Goal: Task Accomplishment & Management: Use online tool/utility

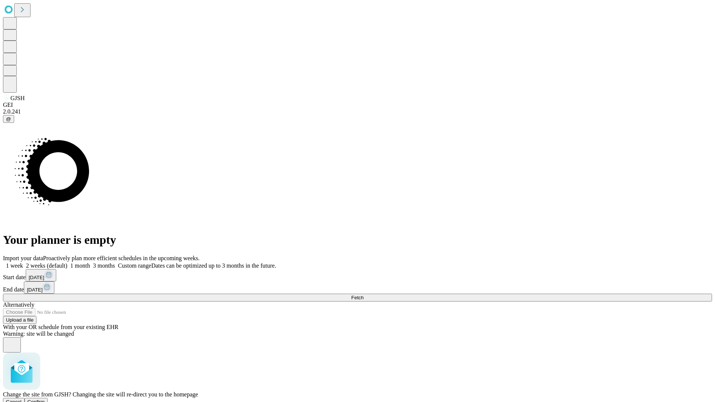
click at [45, 399] on span "Confirm" at bounding box center [37, 402] width 18 height 6
click at [67, 263] on label "2 weeks (default)" at bounding box center [45, 266] width 44 height 6
click at [364, 295] on span "Fetch" at bounding box center [357, 298] width 12 height 6
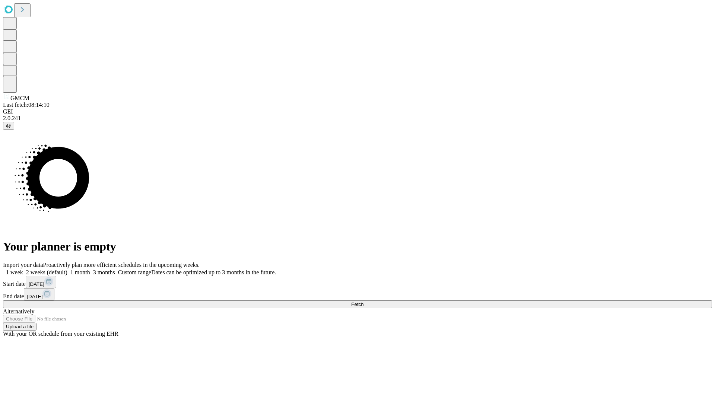
click at [67, 269] on label "2 weeks (default)" at bounding box center [45, 272] width 44 height 6
click at [364, 302] on span "Fetch" at bounding box center [357, 305] width 12 height 6
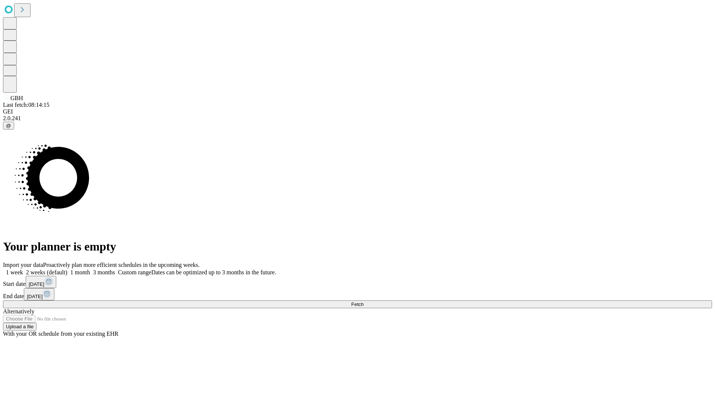
click at [67, 269] on label "2 weeks (default)" at bounding box center [45, 272] width 44 height 6
click at [364, 302] on span "Fetch" at bounding box center [357, 305] width 12 height 6
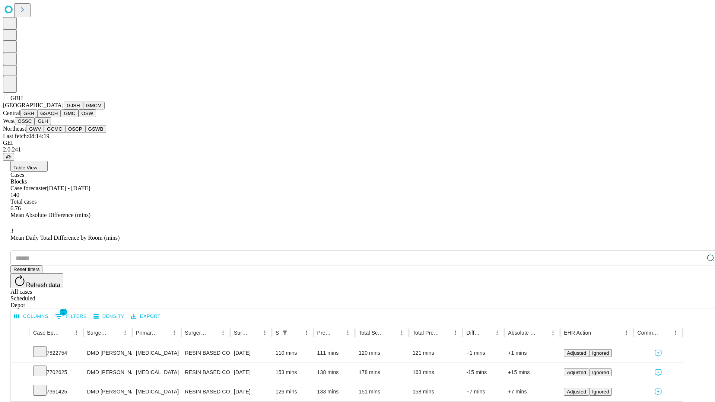
click at [58, 117] on button "GSACH" at bounding box center [48, 114] width 23 height 8
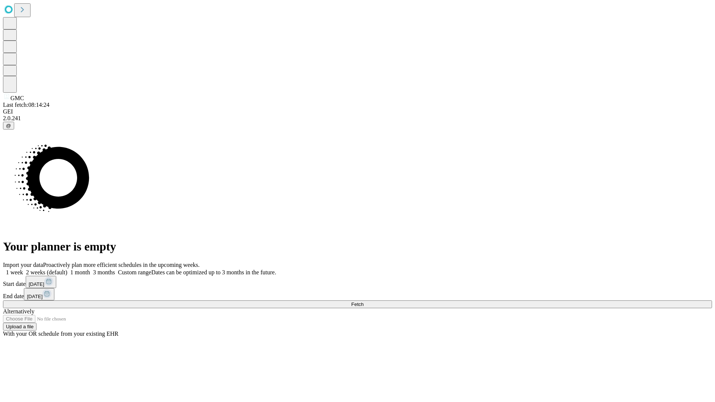
click at [67, 269] on label "2 weeks (default)" at bounding box center [45, 272] width 44 height 6
click at [364, 302] on span "Fetch" at bounding box center [357, 305] width 12 height 6
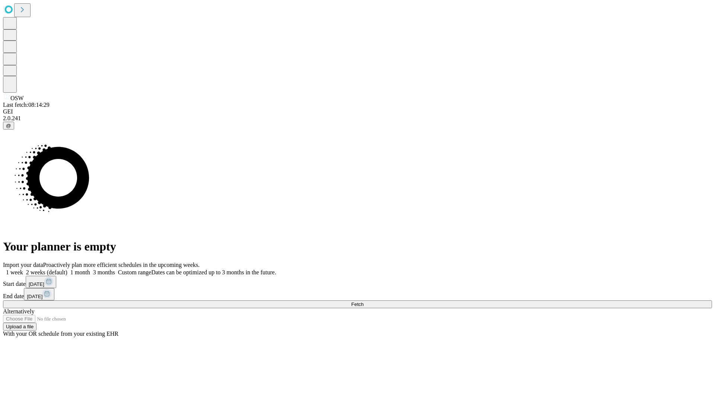
click at [67, 269] on label "2 weeks (default)" at bounding box center [45, 272] width 44 height 6
click at [364, 302] on span "Fetch" at bounding box center [357, 305] width 12 height 6
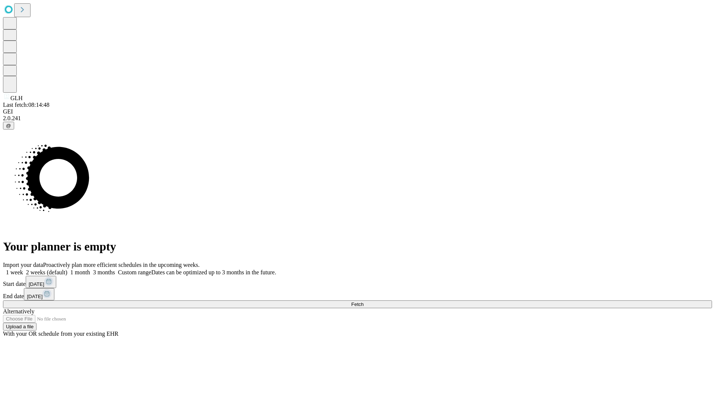
click at [67, 269] on label "2 weeks (default)" at bounding box center [45, 272] width 44 height 6
click at [364, 302] on span "Fetch" at bounding box center [357, 305] width 12 height 6
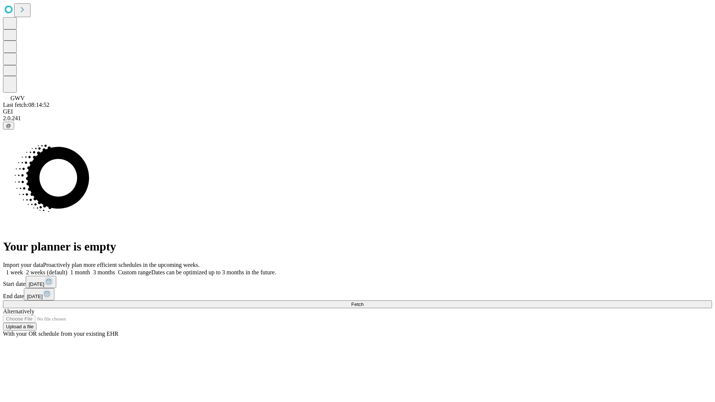
click at [67, 269] on label "2 weeks (default)" at bounding box center [45, 272] width 44 height 6
click at [364, 302] on span "Fetch" at bounding box center [357, 305] width 12 height 6
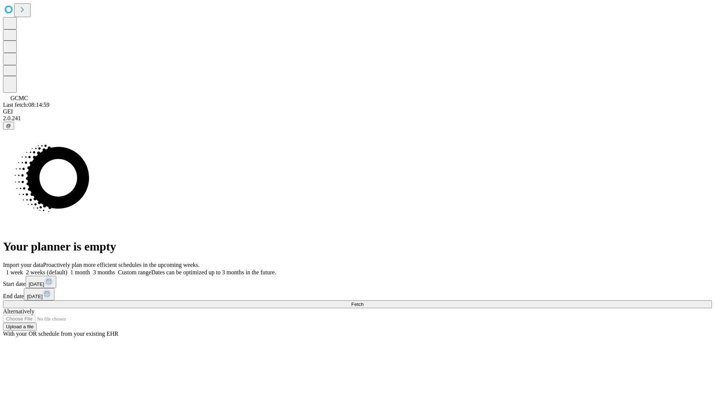
click at [67, 269] on label "2 weeks (default)" at bounding box center [45, 272] width 44 height 6
click at [364, 302] on span "Fetch" at bounding box center [357, 305] width 12 height 6
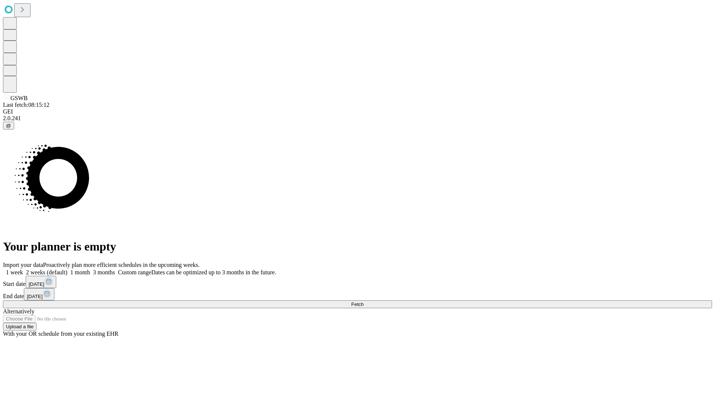
click at [364, 302] on span "Fetch" at bounding box center [357, 305] width 12 height 6
